Goal: Task Accomplishment & Management: Use online tool/utility

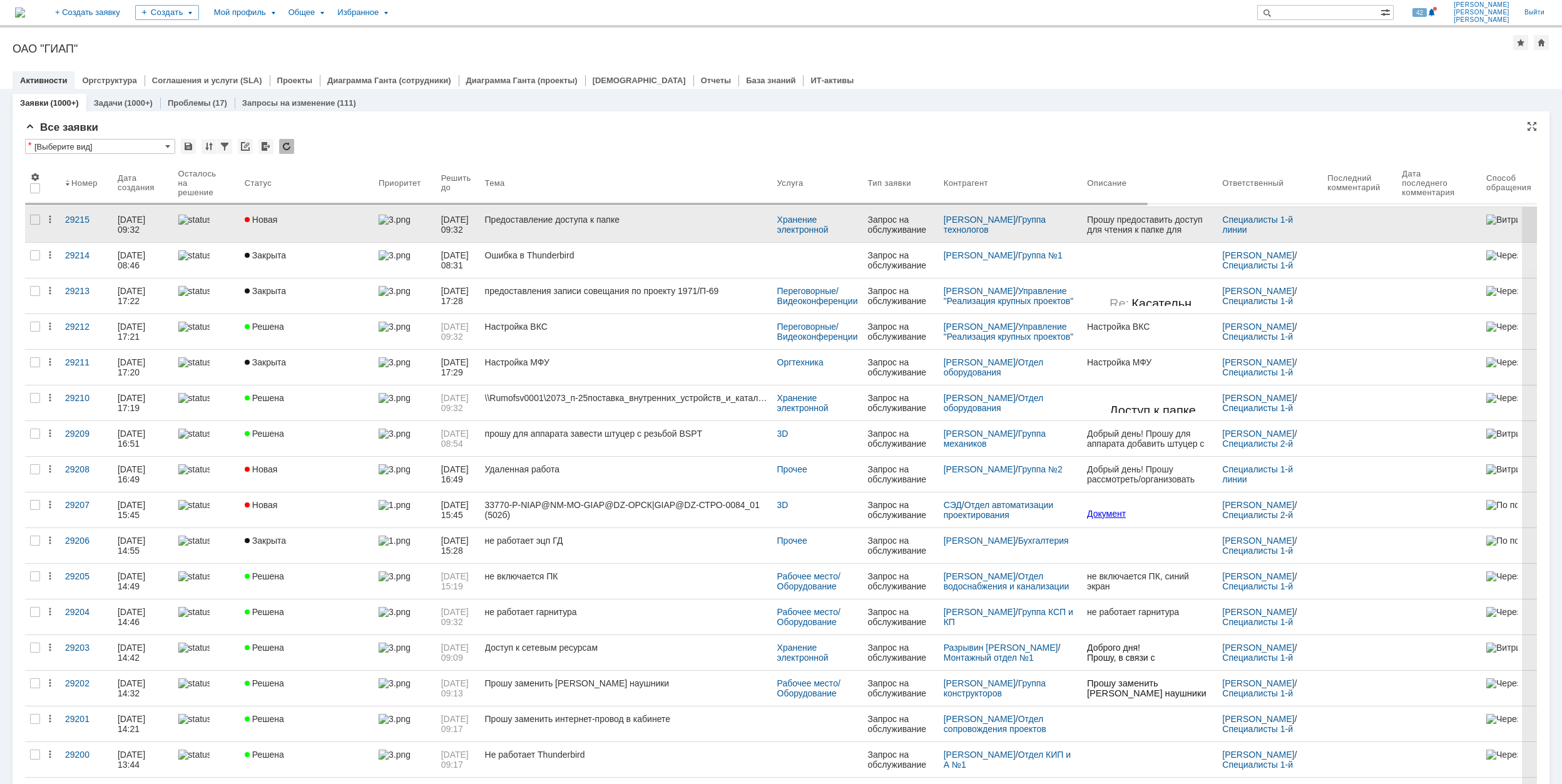
click at [321, 228] on link "Новая" at bounding box center [307, 224] width 134 height 35
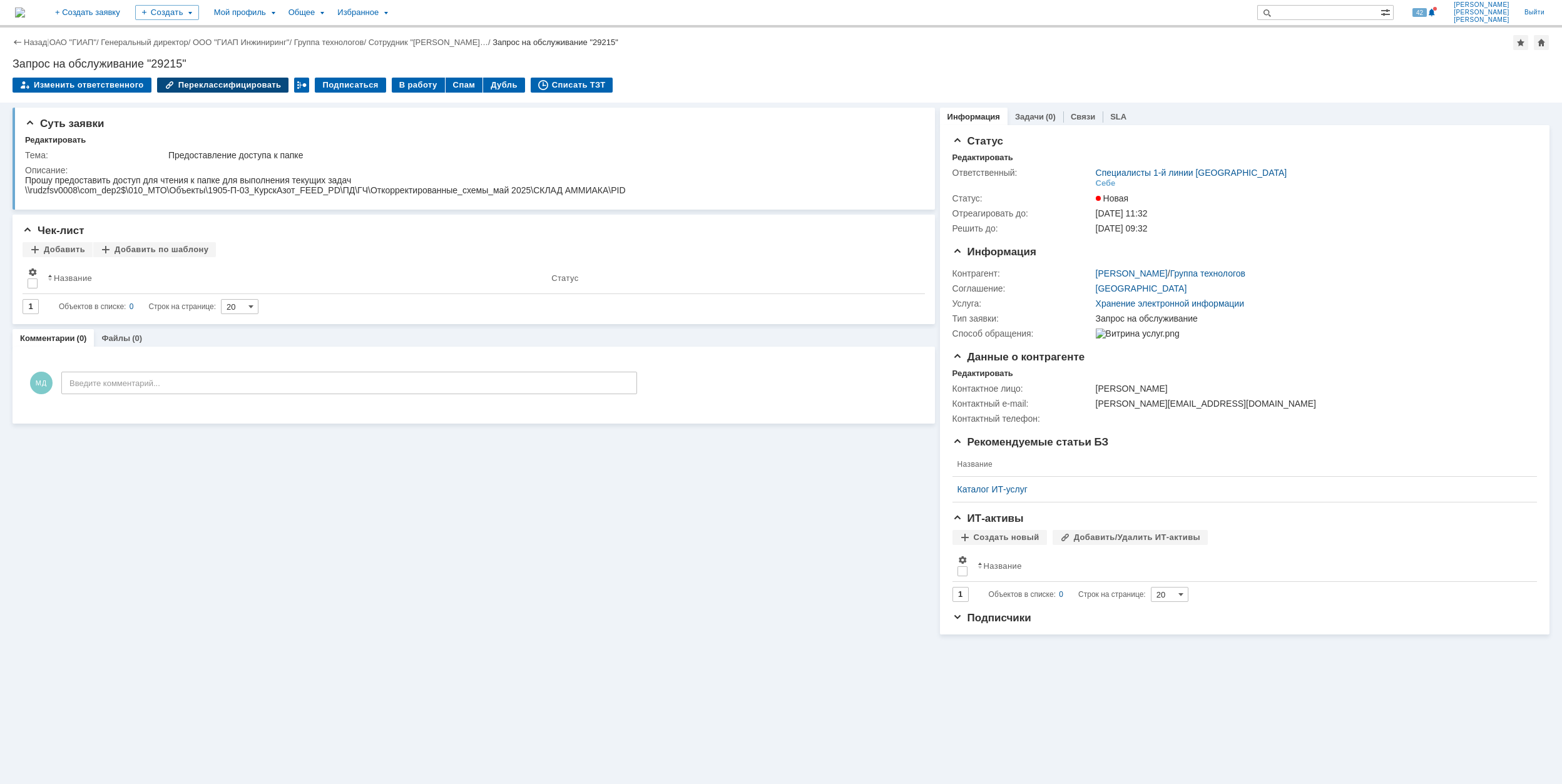
click at [184, 87] on div "Переклассифицировать" at bounding box center [223, 85] width 132 height 15
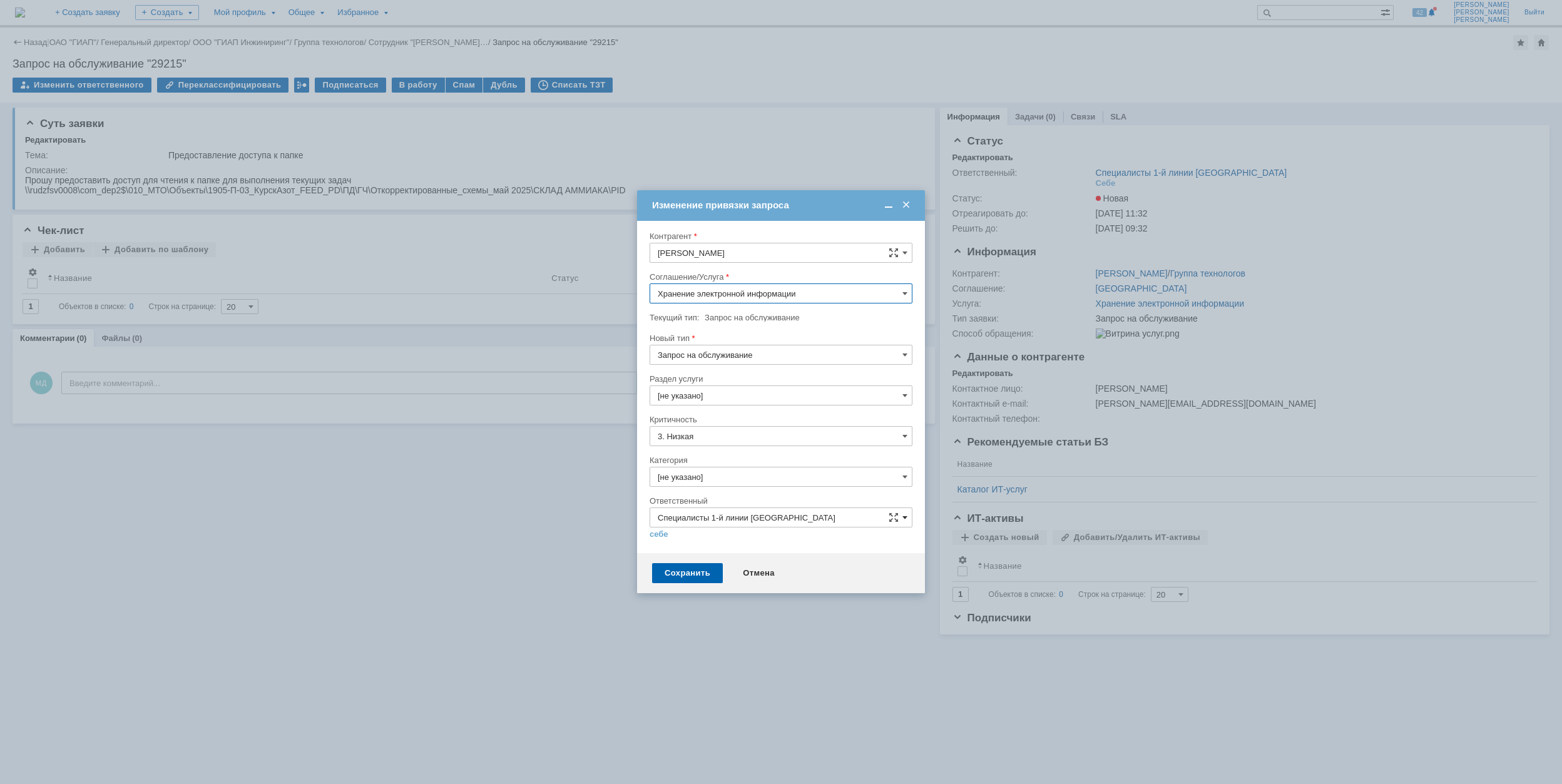
click at [906, 520] on span at bounding box center [905, 517] width 5 height 10
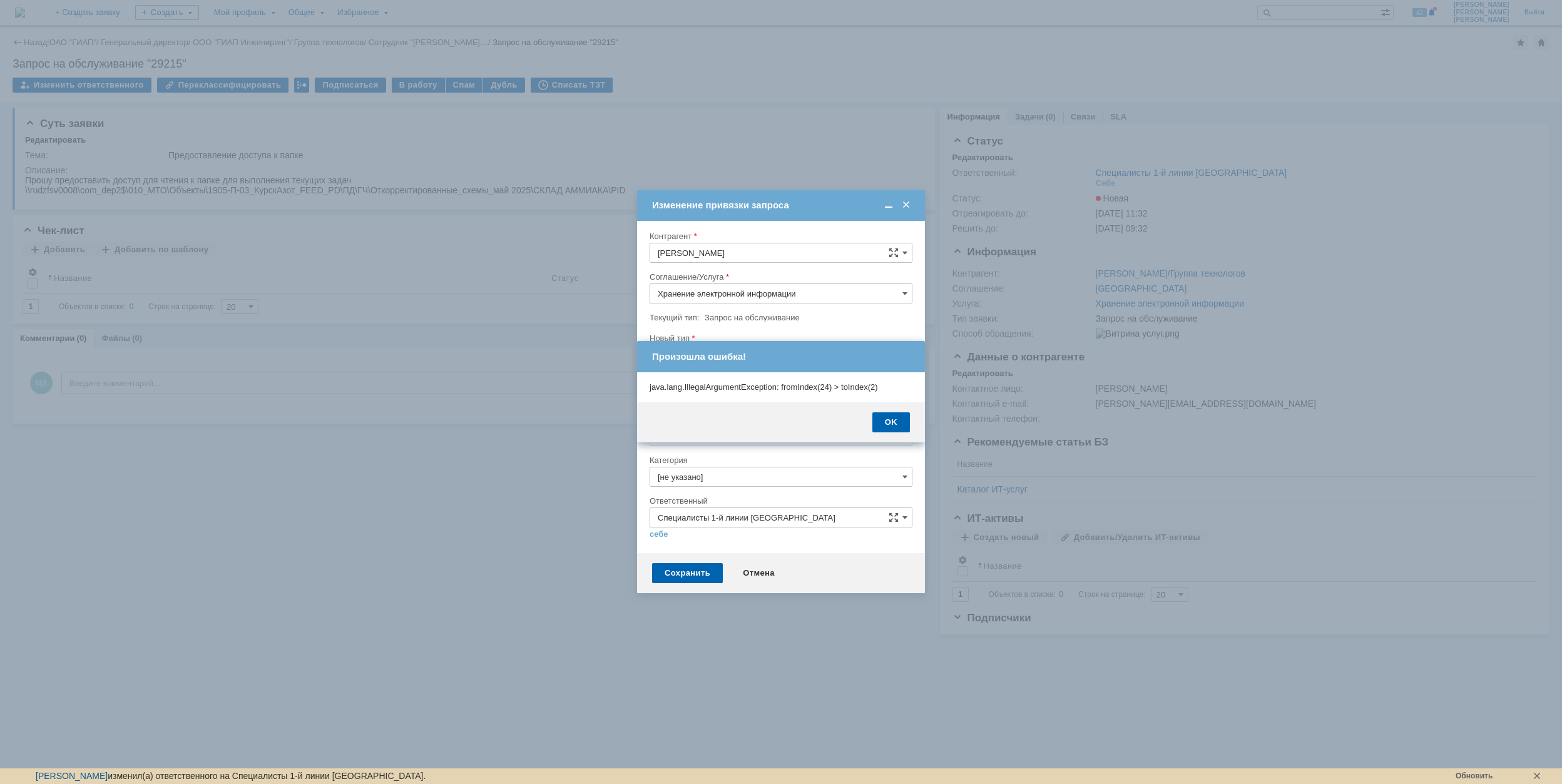
click at [907, 651] on body "Идет загрузка, пожалуйста, подождите. На домашнюю + Создать заявку Создать Мой …" at bounding box center [781, 392] width 1562 height 784
click at [900, 423] on div "OK" at bounding box center [891, 422] width 38 height 20
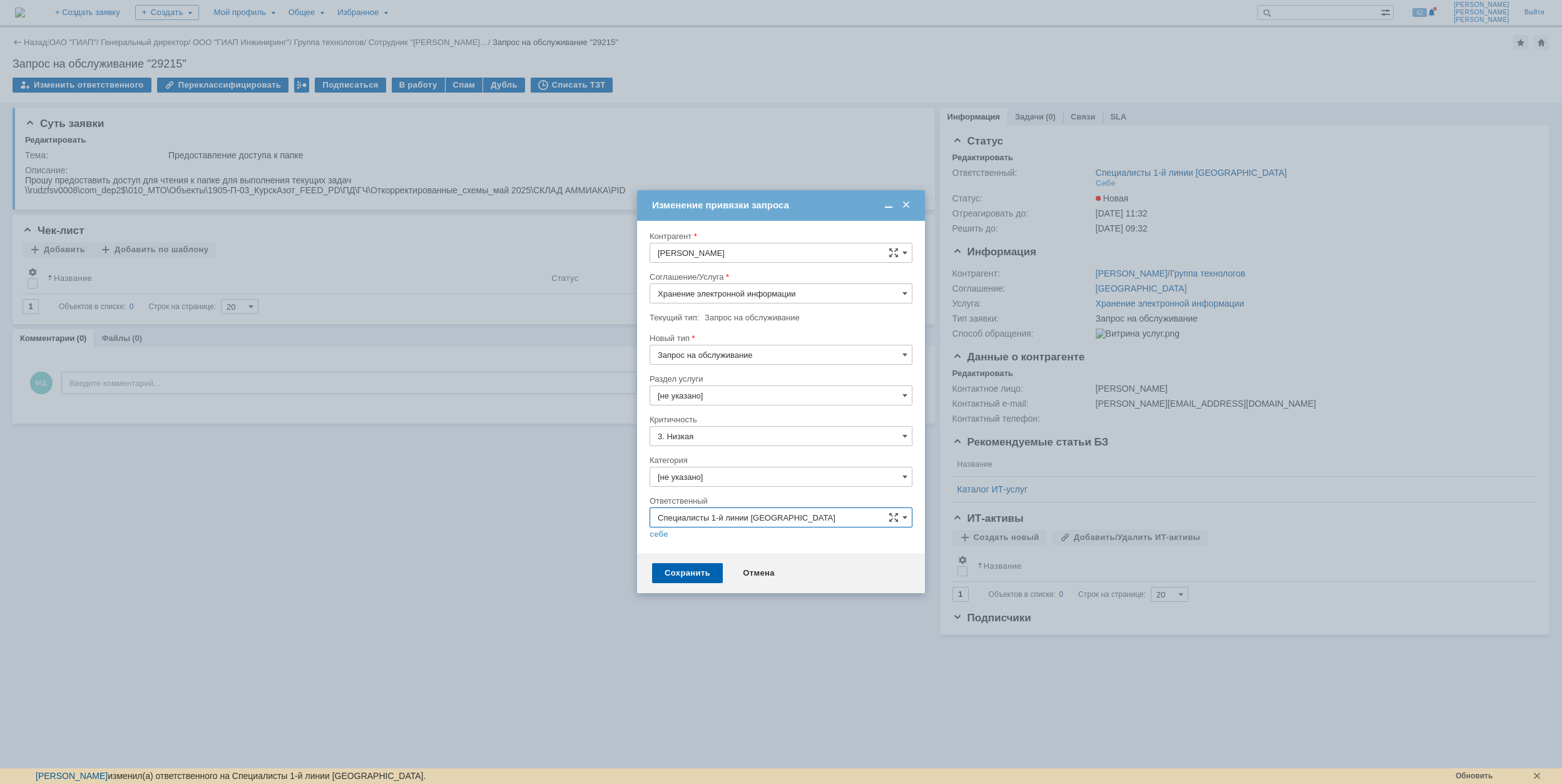
click at [909, 513] on input "Специалисты 1-й линии [GEOGRAPHIC_DATA]" at bounding box center [781, 517] width 263 height 20
click at [904, 517] on span at bounding box center [905, 517] width 5 height 10
click at [901, 513] on input "Специалисты 1-й линии [GEOGRAPHIC_DATA]" at bounding box center [781, 517] width 263 height 20
click at [752, 573] on div "Отмена" at bounding box center [759, 573] width 57 height 20
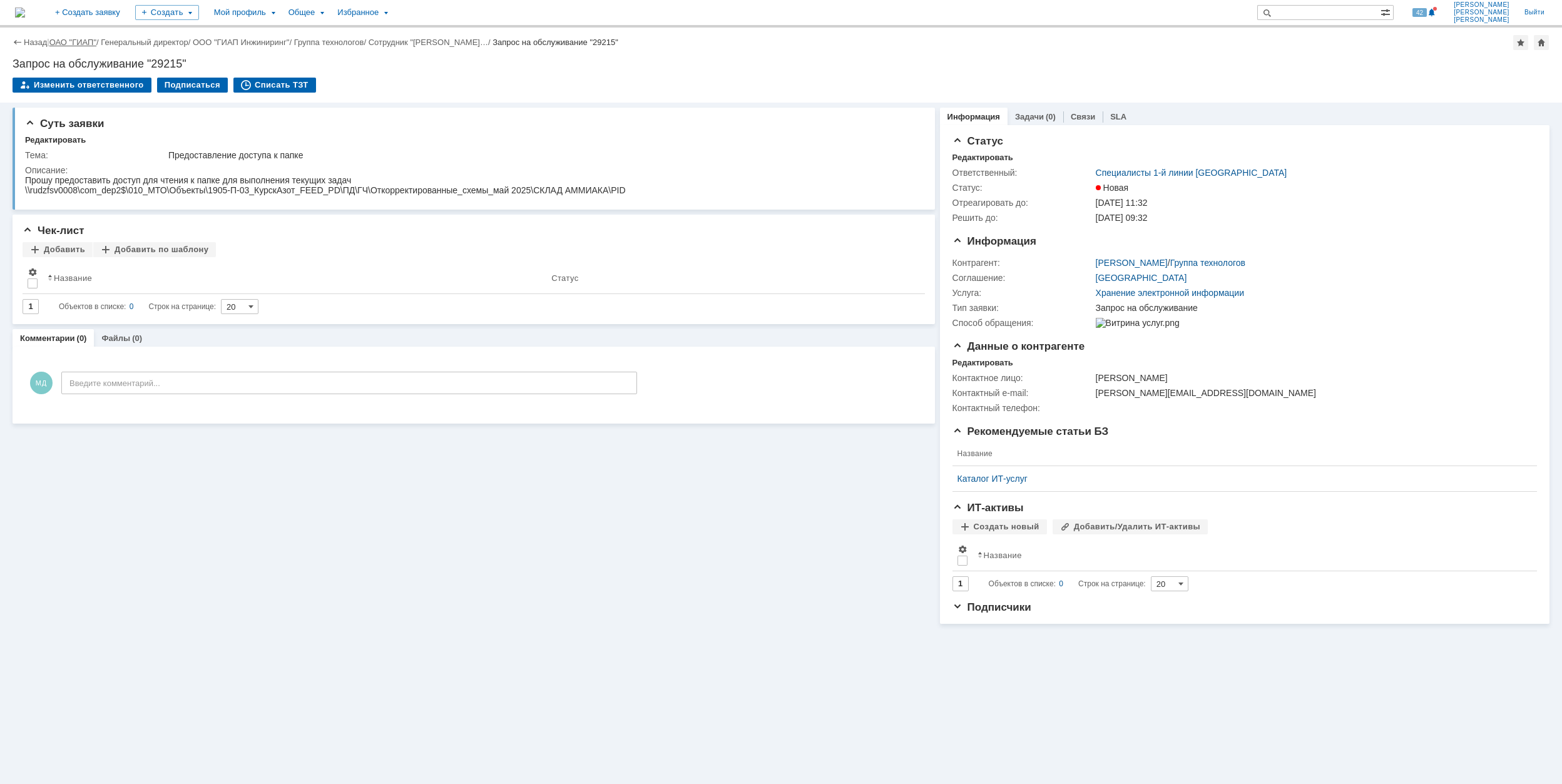
click at [74, 46] on link "ОАО "ГИАП"" at bounding box center [73, 42] width 47 height 9
